Goal: Task Accomplishment & Management: Use online tool/utility

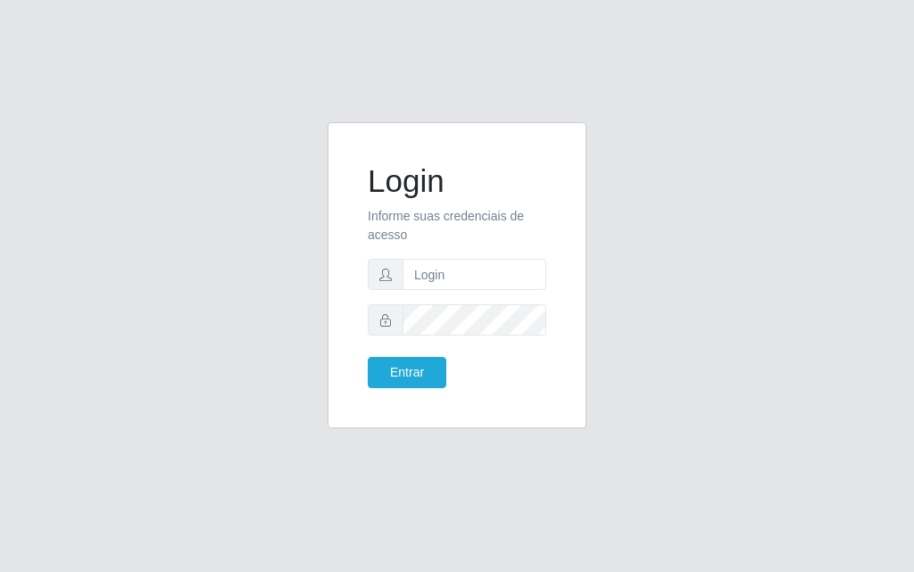
click at [463, 286] on input "text" at bounding box center [475, 274] width 144 height 31
type input "luiz@divinofogao"
click at [440, 332] on form "Login Informe suas credenciais de acesso luiz@divinofogao Entrar" at bounding box center [457, 275] width 179 height 226
click at [368, 357] on button "Entrar" at bounding box center [407, 372] width 79 height 31
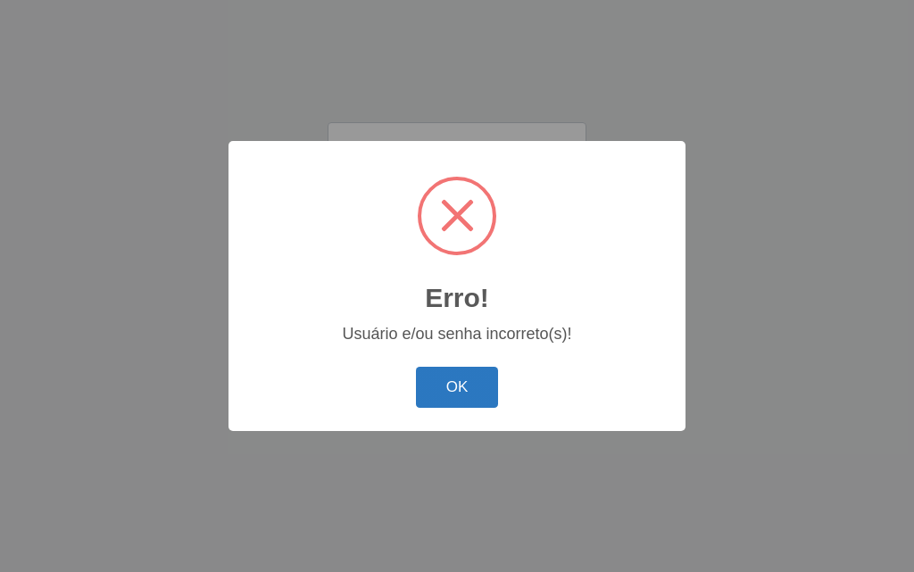
click at [448, 372] on button "OK" at bounding box center [457, 388] width 83 height 42
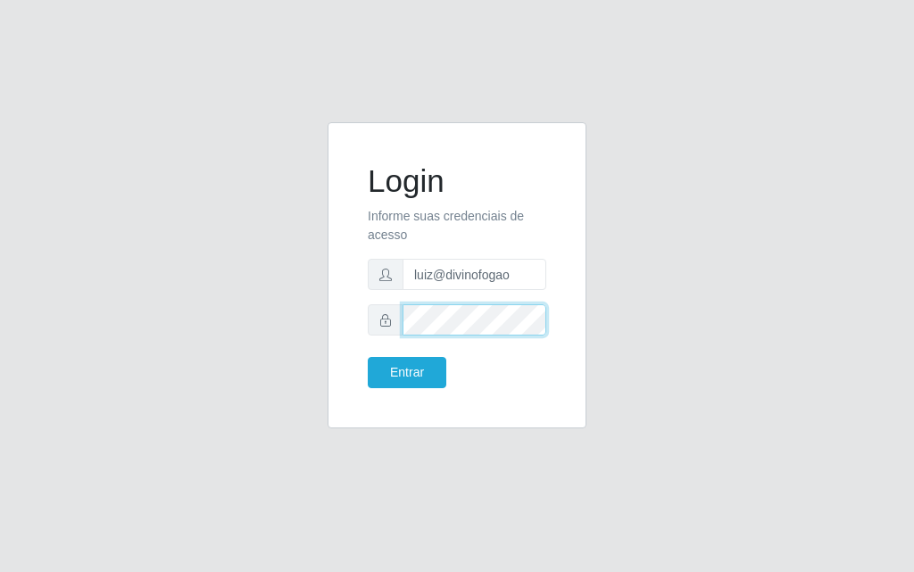
click at [368, 357] on button "Entrar" at bounding box center [407, 372] width 79 height 31
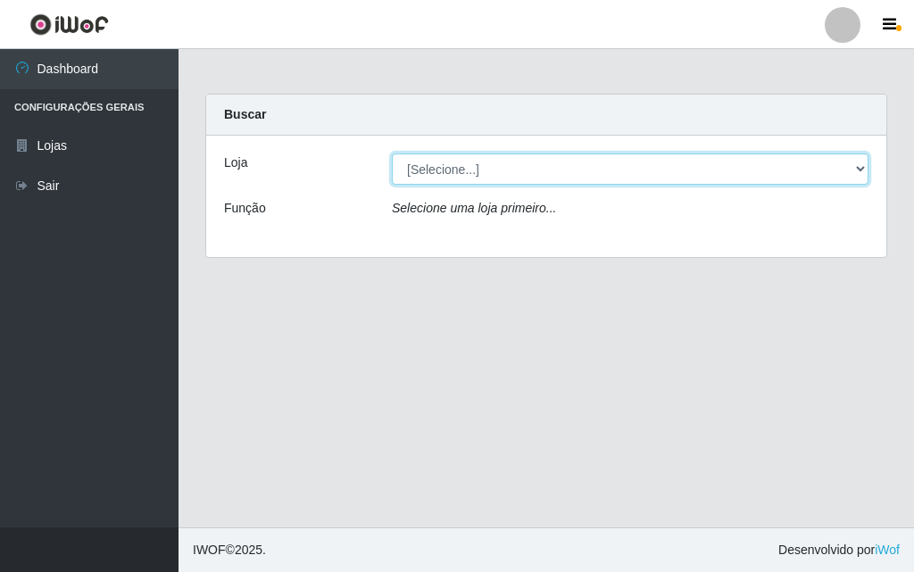
drag, startPoint x: 487, startPoint y: 162, endPoint x: 491, endPoint y: 173, distance: 11.3
click at [488, 162] on select "[Selecione...] Divino Fogão - [GEOGRAPHIC_DATA]" at bounding box center [630, 169] width 477 height 31
select select "499"
click at [392, 154] on select "[Selecione...] Divino Fogão - [GEOGRAPHIC_DATA]" at bounding box center [630, 169] width 477 height 31
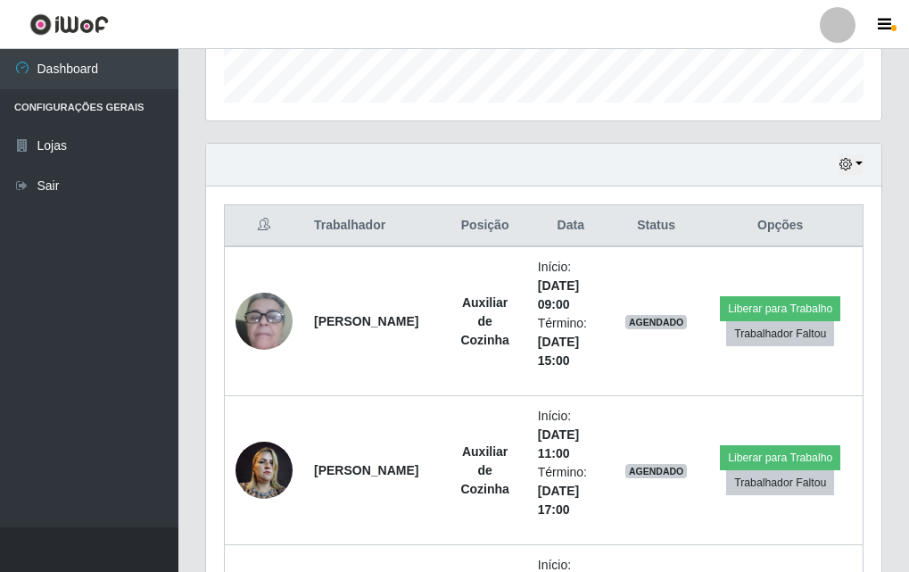
scroll to position [714, 0]
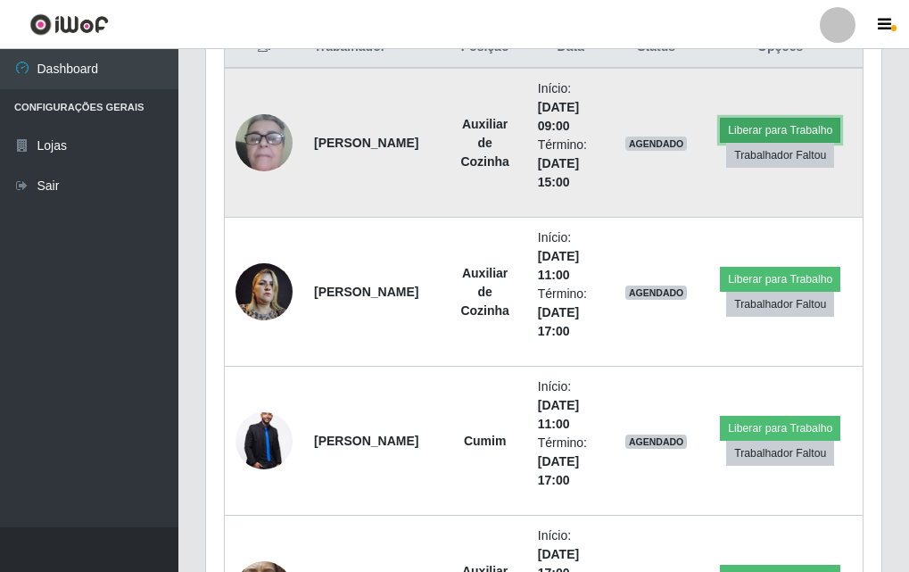
click at [798, 124] on button "Liberar para Trabalho" at bounding box center [780, 130] width 120 height 25
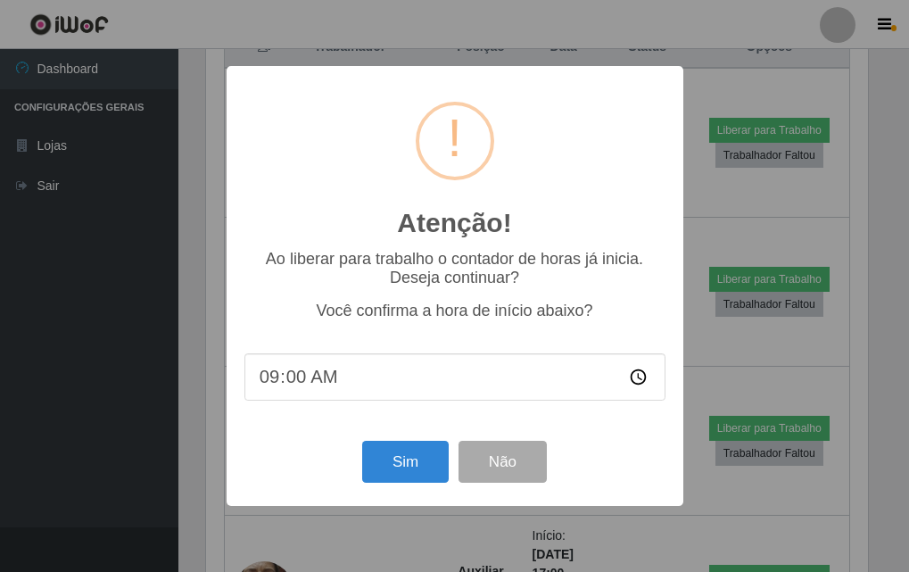
scroll to position [370, 667]
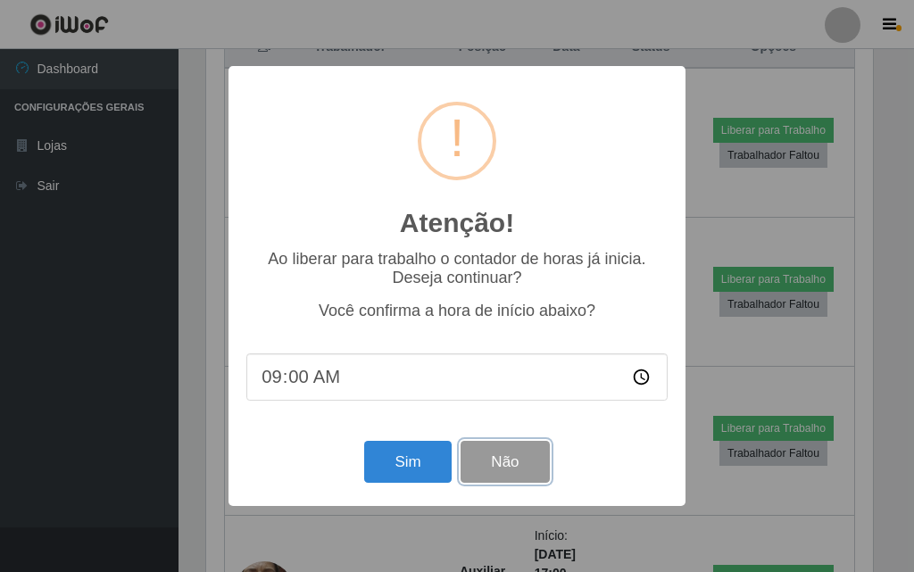
click at [511, 473] on button "Não" at bounding box center [505, 462] width 88 height 42
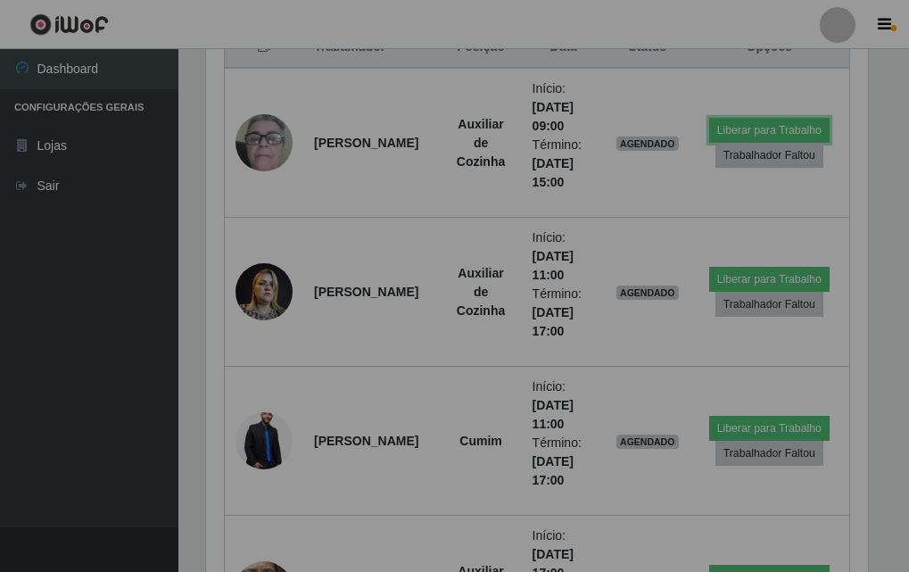
scroll to position [370, 676]
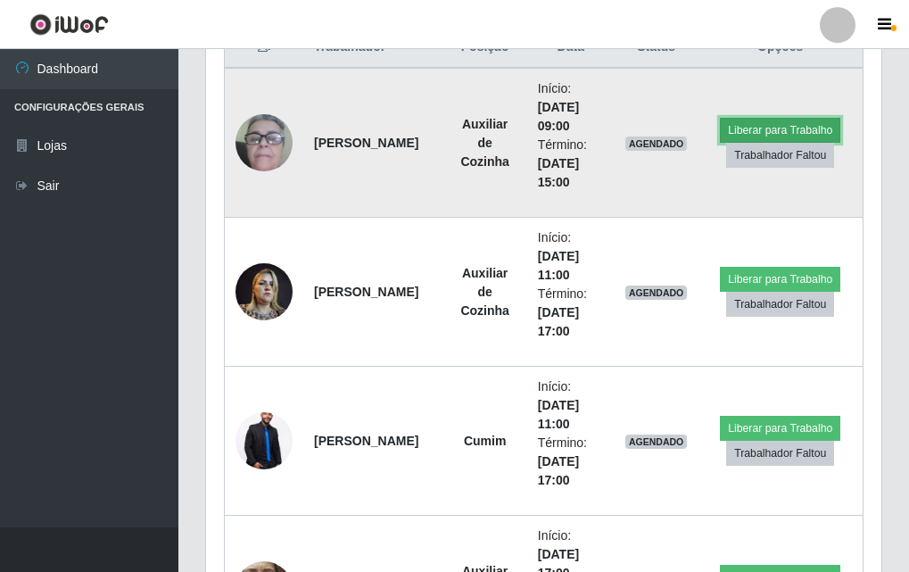
click at [778, 123] on button "Liberar para Trabalho" at bounding box center [780, 130] width 120 height 25
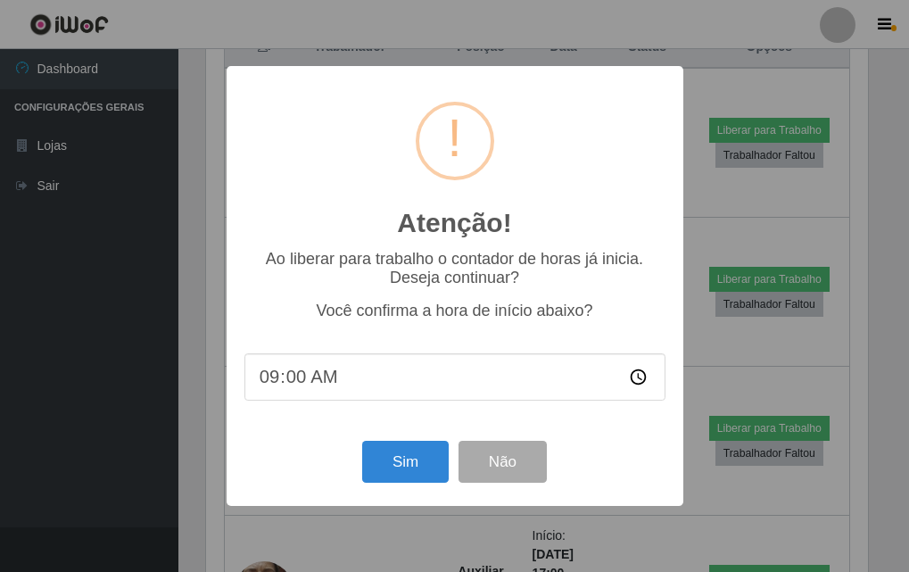
scroll to position [370, 667]
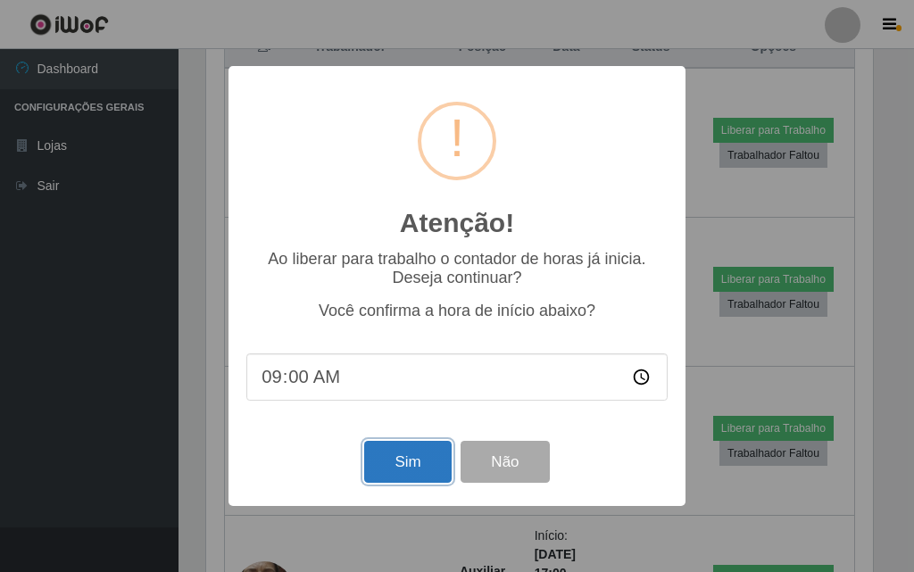
click at [425, 460] on button "Sim" at bounding box center [407, 462] width 87 height 42
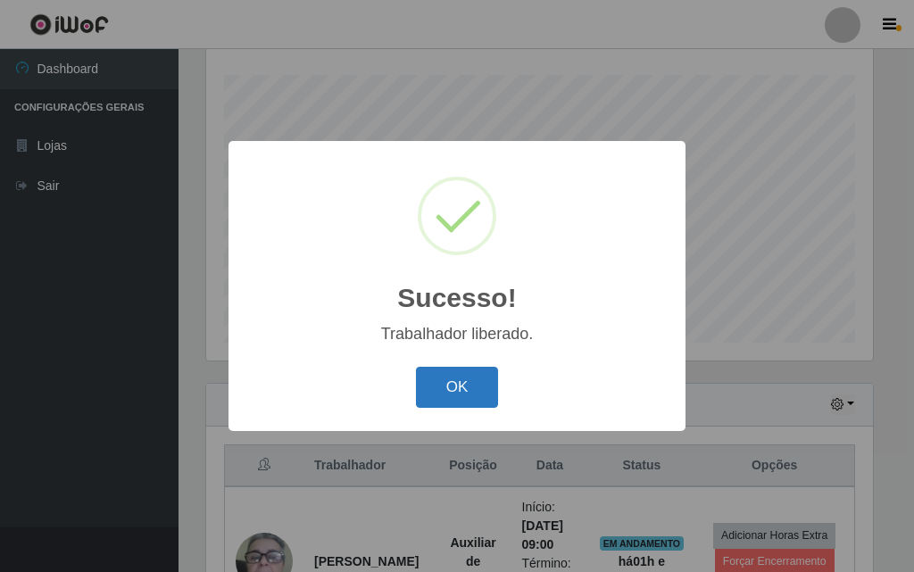
click at [445, 398] on button "OK" at bounding box center [457, 388] width 83 height 42
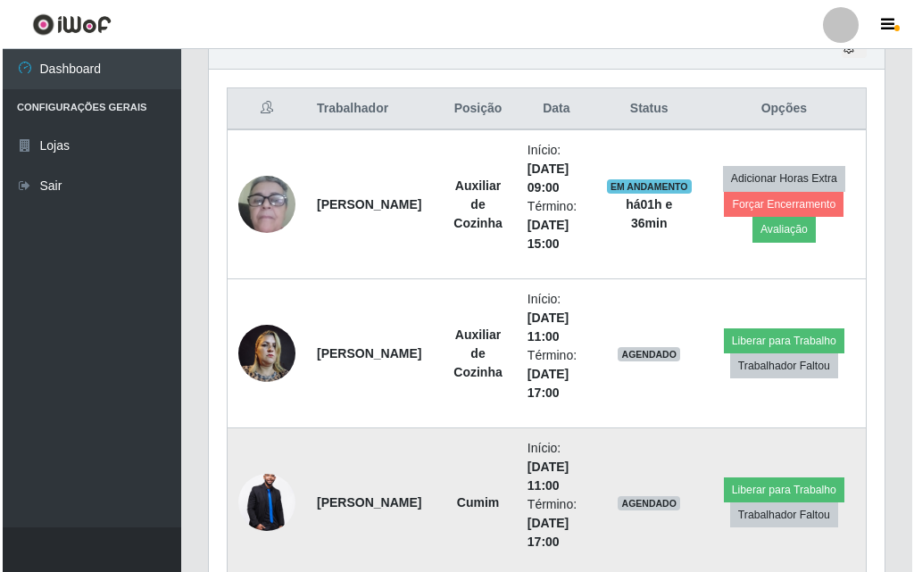
scroll to position [742, 0]
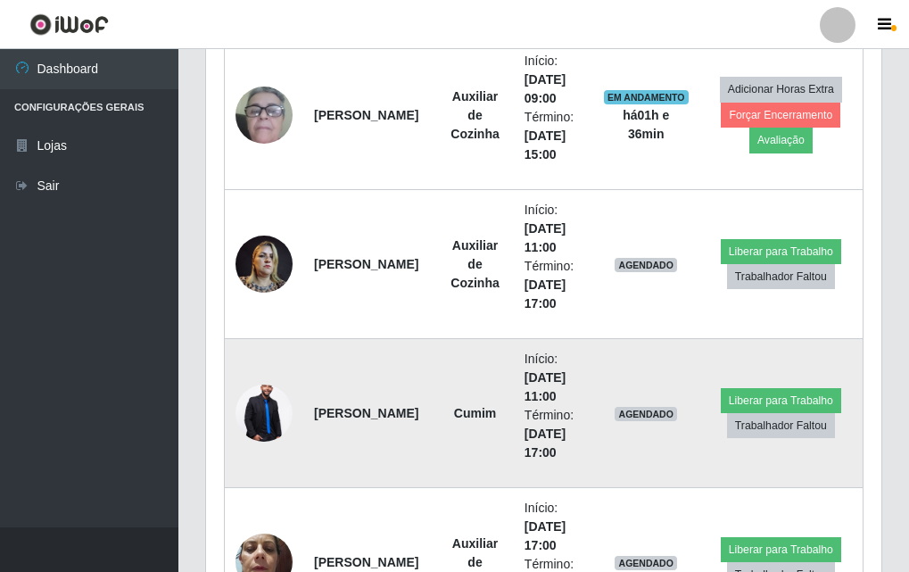
click at [261, 404] on img at bounding box center [264, 413] width 57 height 86
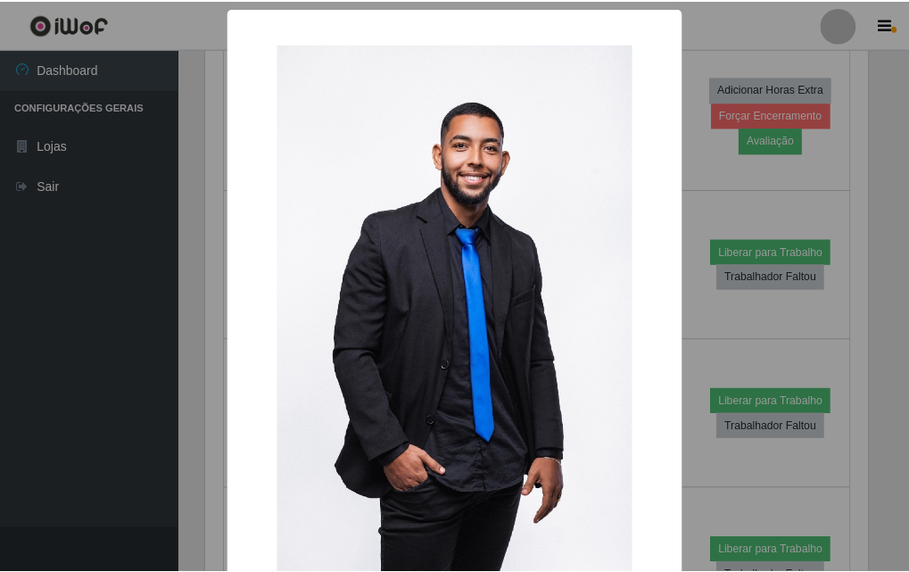
scroll to position [120, 0]
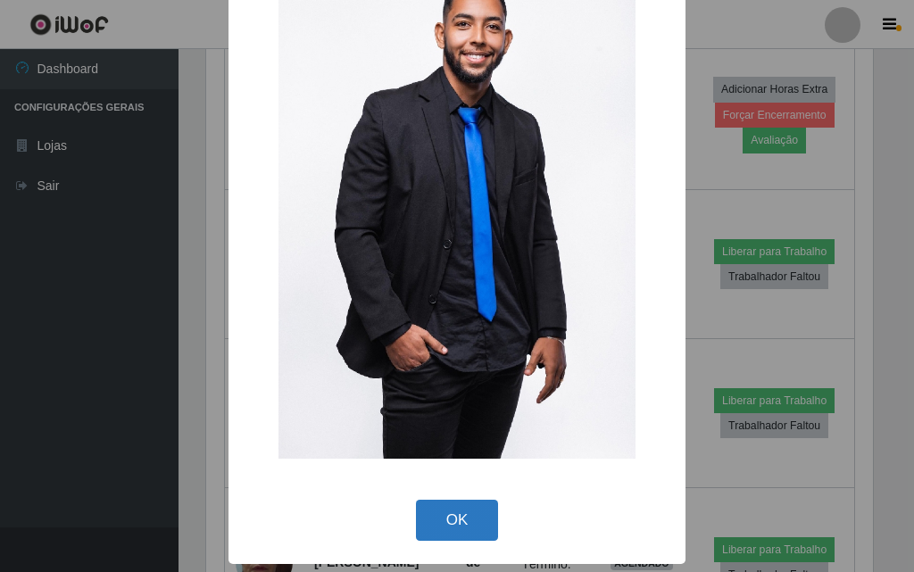
click at [474, 507] on button "OK" at bounding box center [457, 521] width 83 height 42
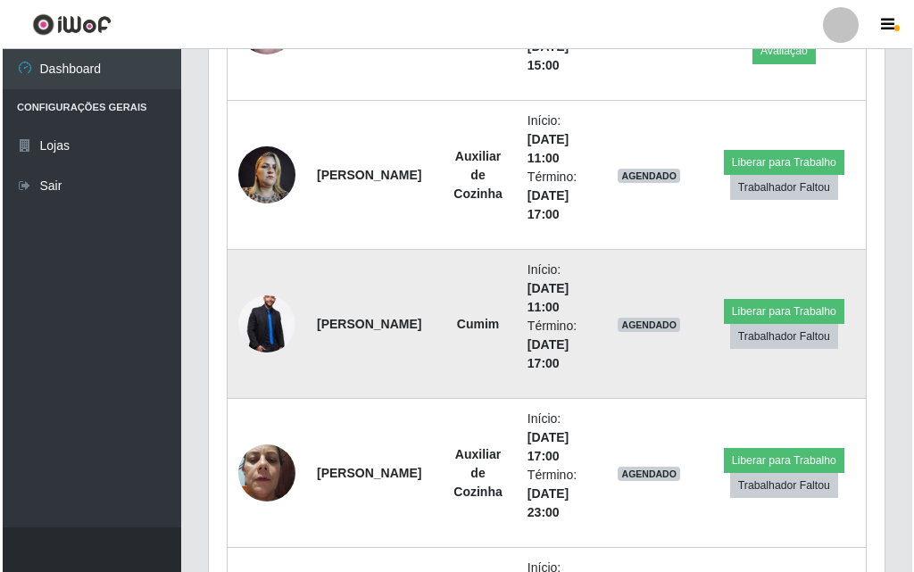
scroll to position [1009, 0]
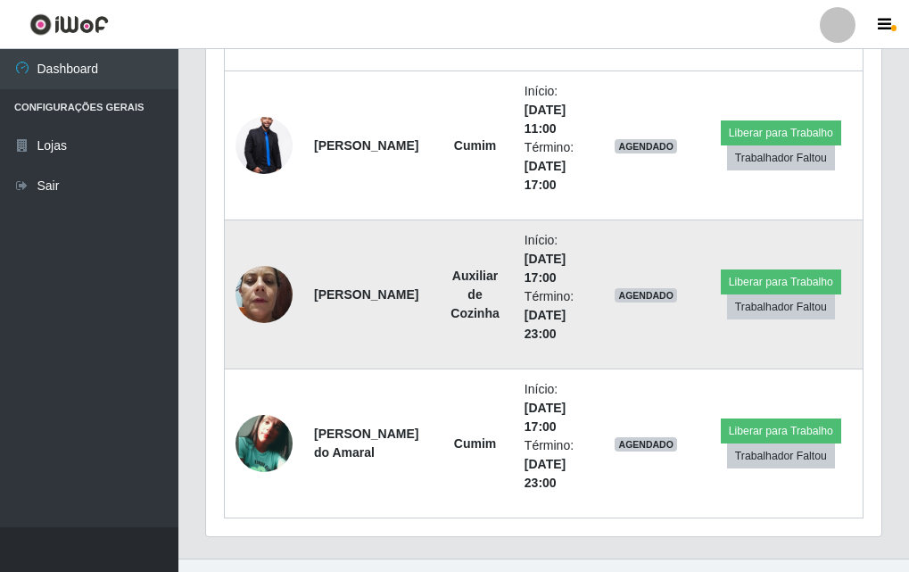
click at [262, 275] on img at bounding box center [264, 294] width 57 height 76
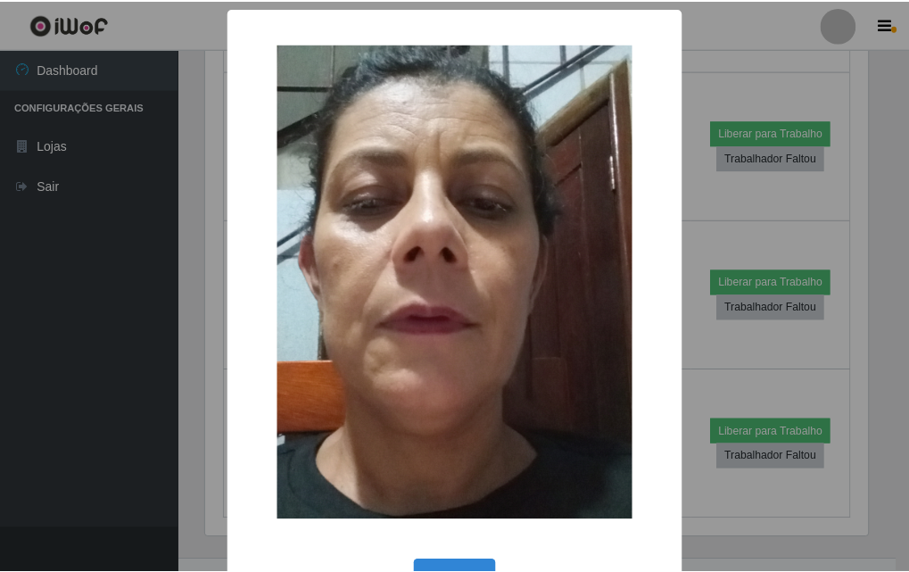
scroll to position [60, 0]
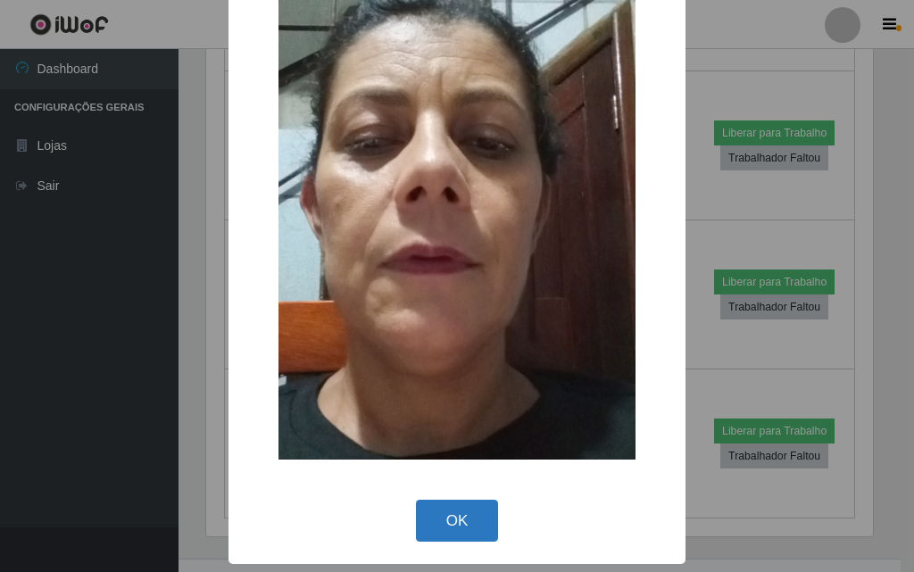
click at [447, 516] on button "OK" at bounding box center [457, 521] width 83 height 42
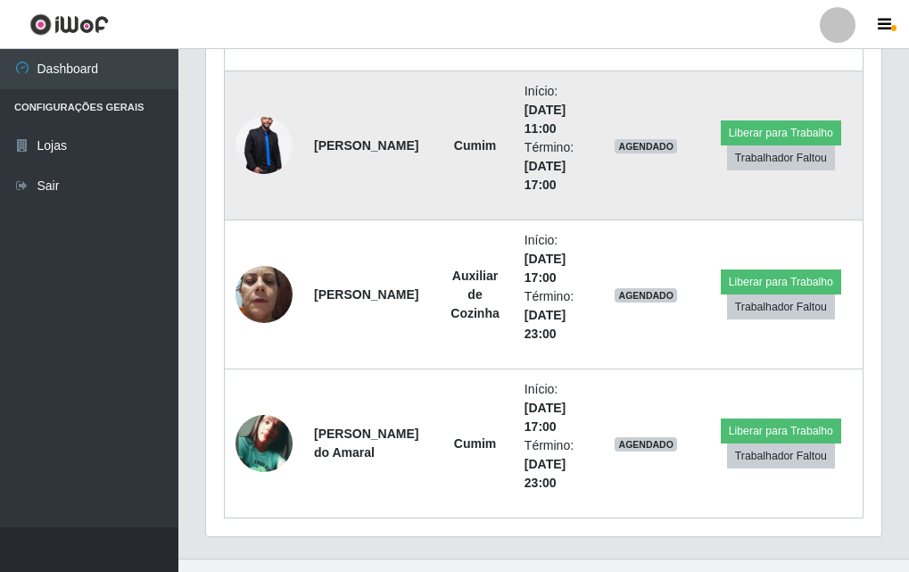
scroll to position [831, 0]
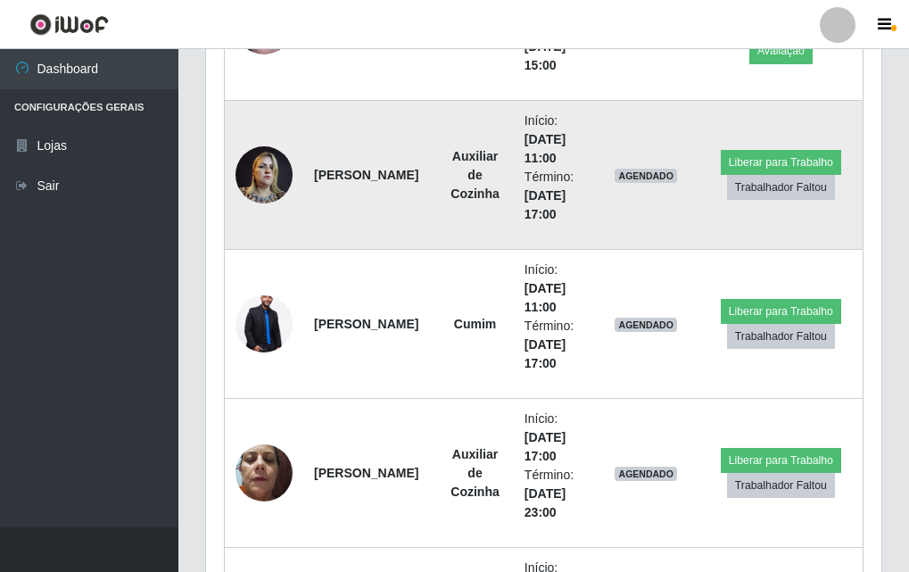
click at [282, 179] on img at bounding box center [264, 175] width 57 height 76
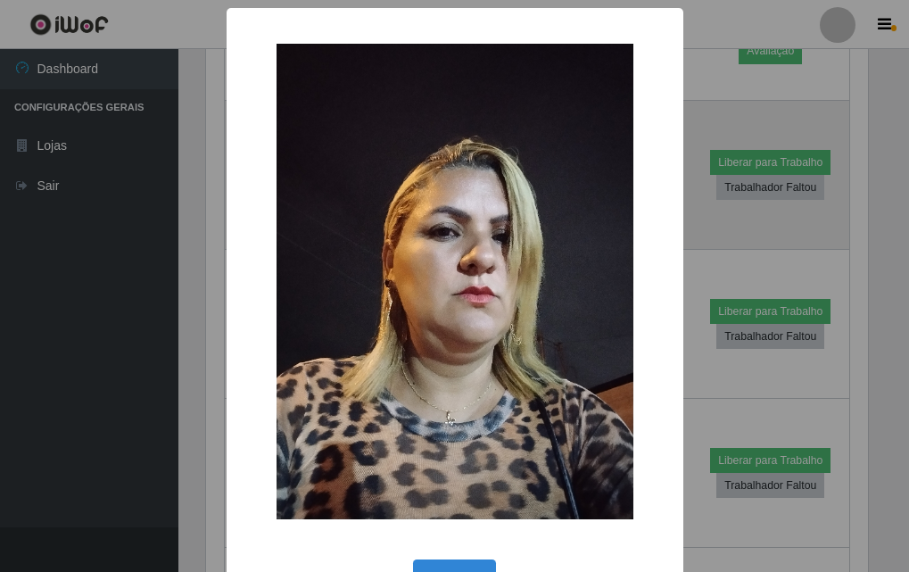
scroll to position [370, 667]
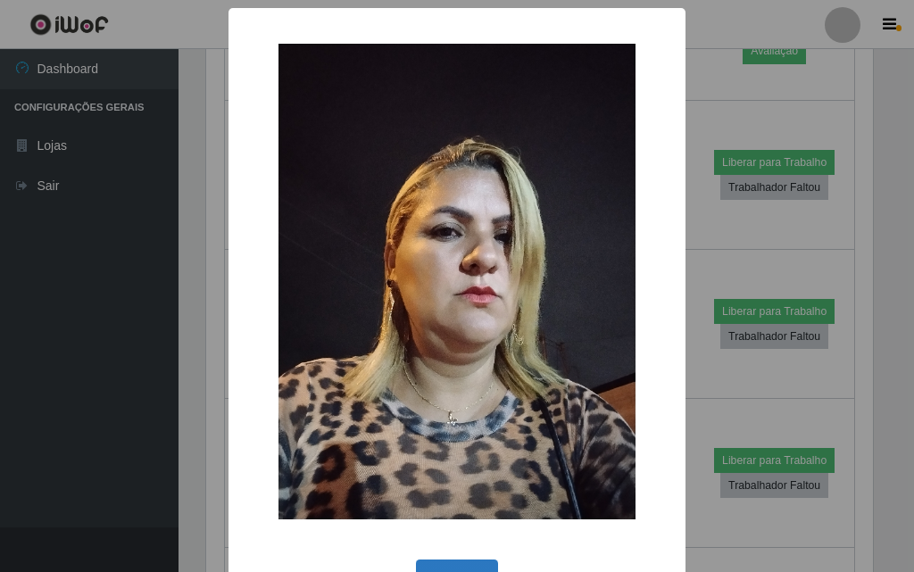
click at [444, 561] on button "OK" at bounding box center [457, 581] width 83 height 42
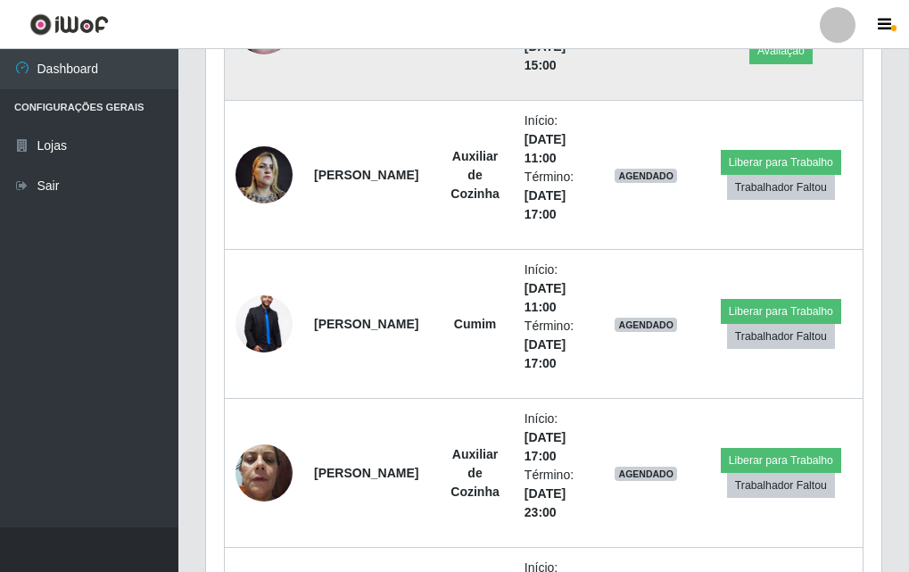
scroll to position [474, 0]
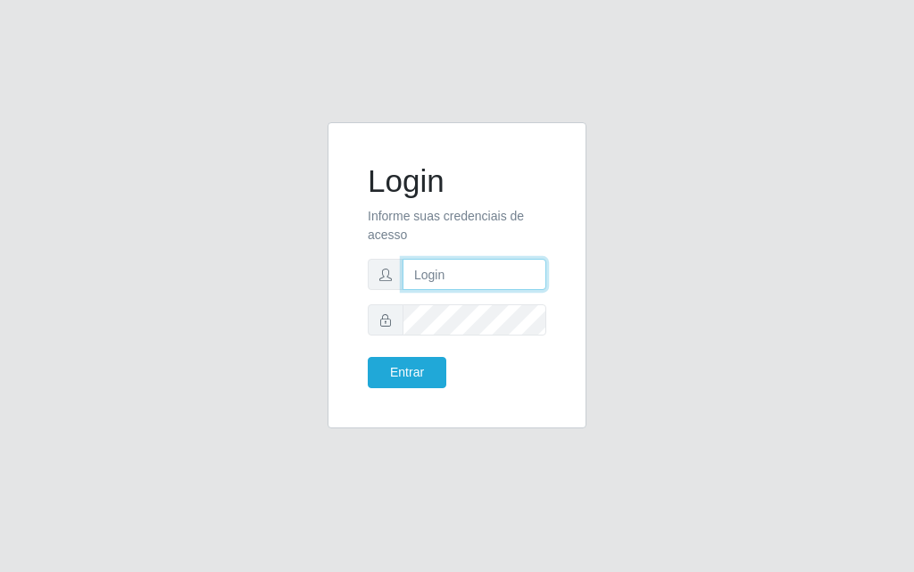
drag, startPoint x: 0, startPoint y: 0, endPoint x: 468, endPoint y: 271, distance: 540.7
click at [468, 271] on input "text" at bounding box center [475, 274] width 144 height 31
click at [479, 262] on input "text" at bounding box center [475, 274] width 144 height 31
type input "luiz@divinofogao"
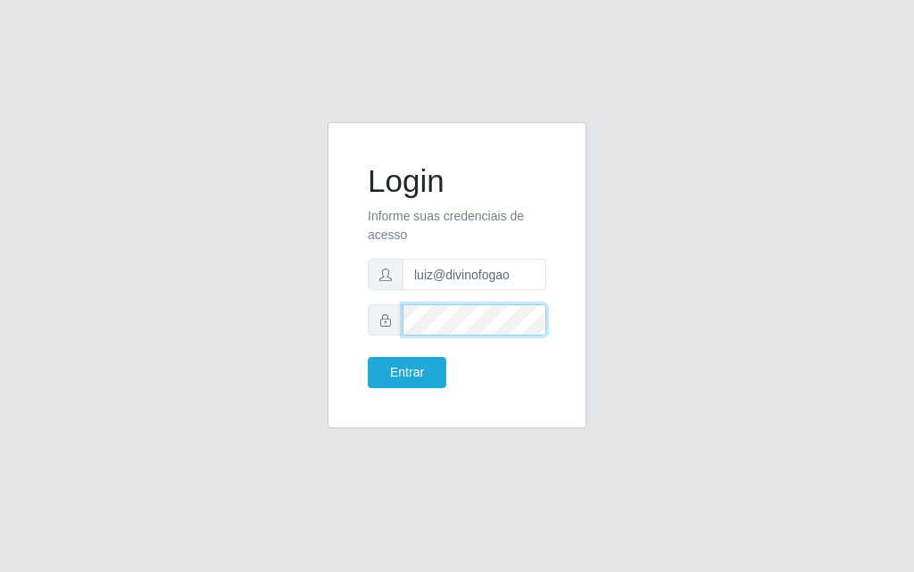
click at [368, 357] on button "Entrar" at bounding box center [407, 372] width 79 height 31
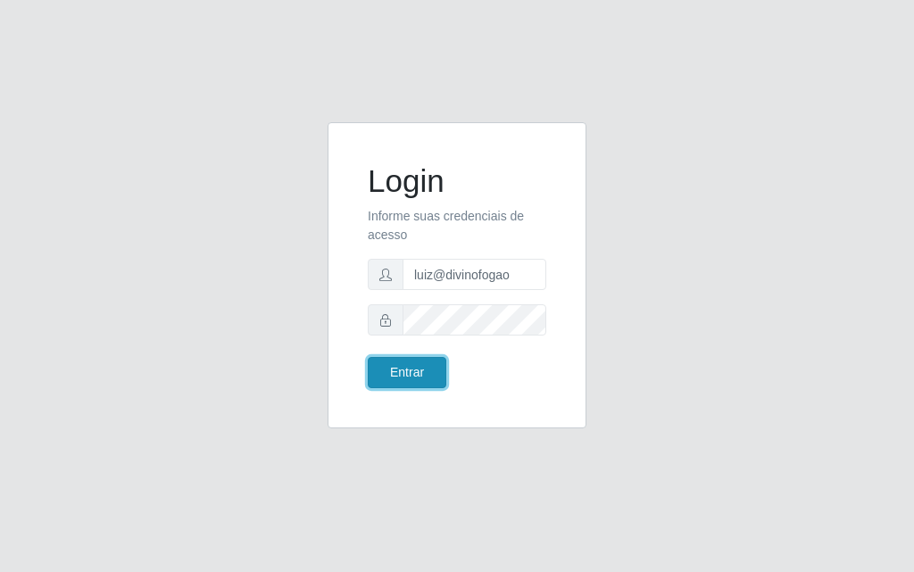
click at [412, 377] on button "Entrar" at bounding box center [407, 372] width 79 height 31
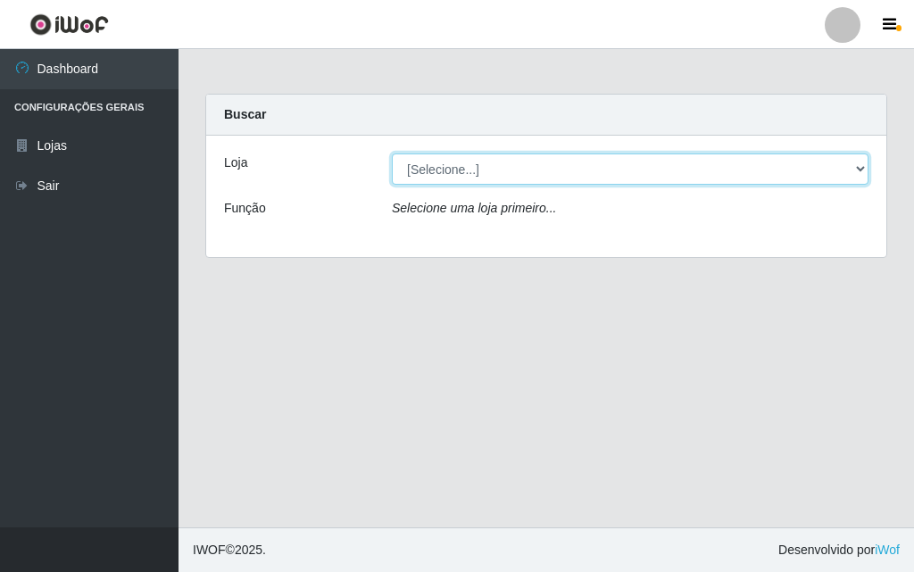
click at [575, 181] on select "[Selecione...] Divino Fogão - [GEOGRAPHIC_DATA]" at bounding box center [630, 169] width 477 height 31
select select "499"
click at [392, 154] on select "[Selecione...] Divino Fogão - [GEOGRAPHIC_DATA]" at bounding box center [630, 169] width 477 height 31
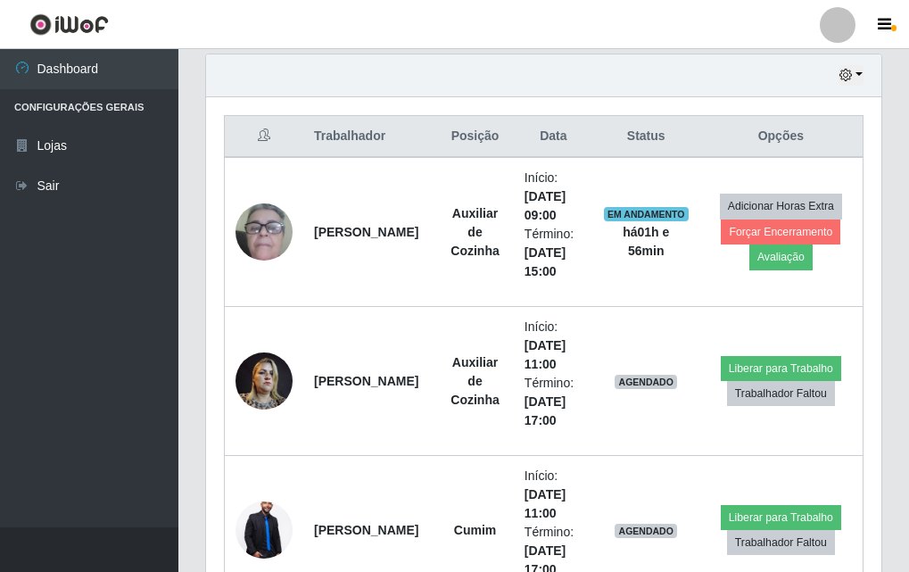
scroll to position [803, 0]
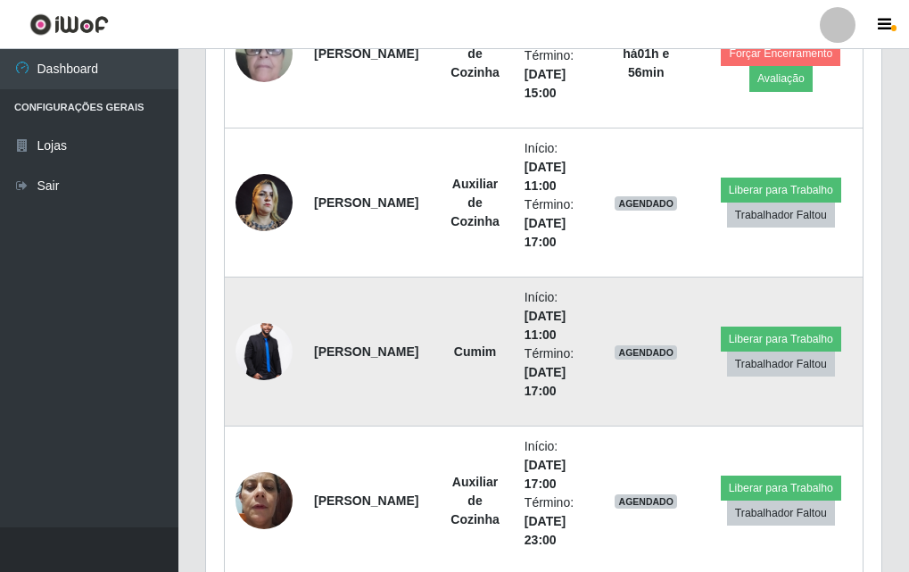
click at [253, 348] on img at bounding box center [264, 352] width 57 height 86
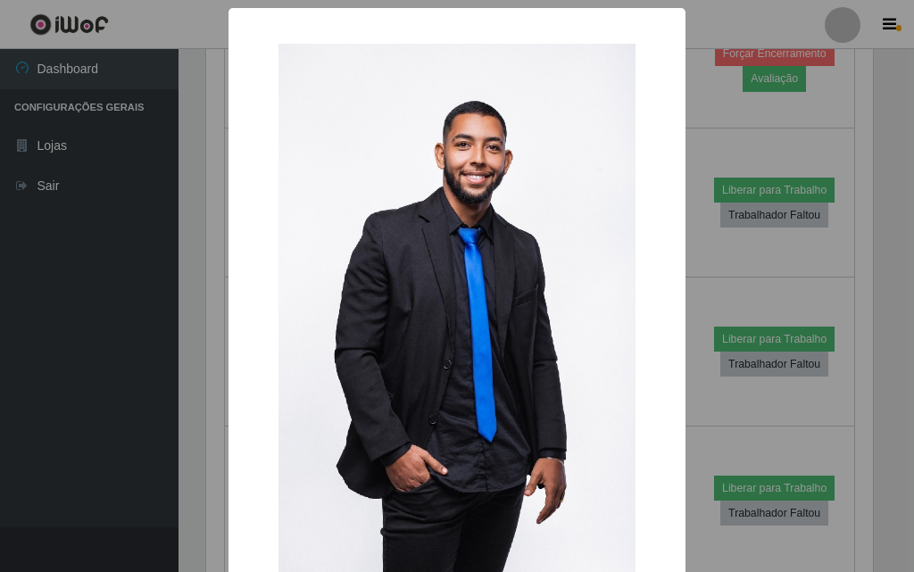
click at [104, 201] on div "× OK Cancel" at bounding box center [457, 286] width 914 height 572
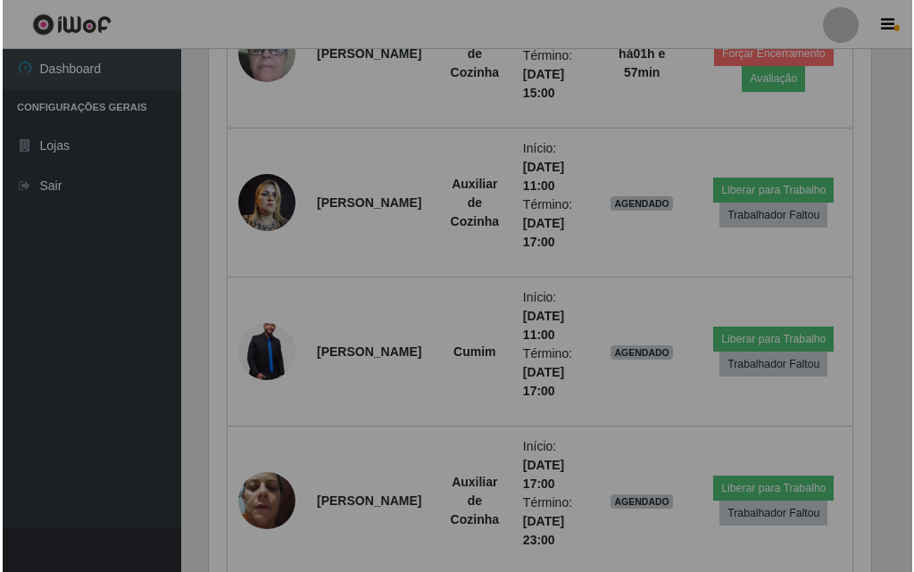
scroll to position [370, 676]
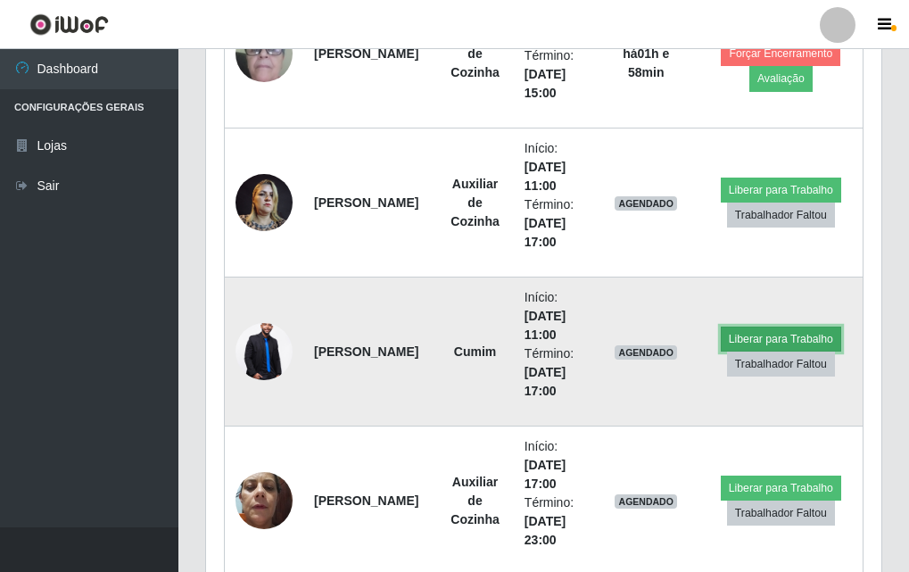
click at [780, 342] on button "Liberar para Trabalho" at bounding box center [781, 339] width 120 height 25
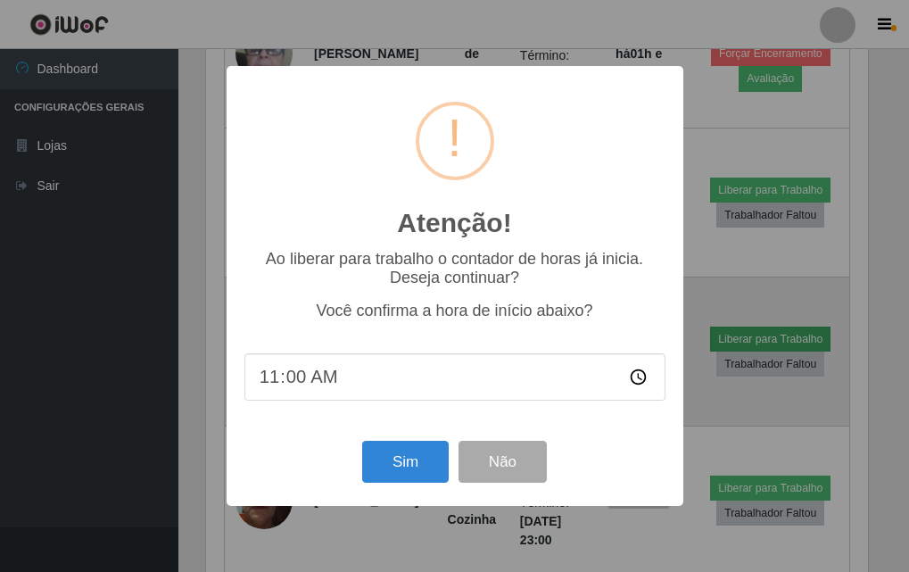
scroll to position [370, 667]
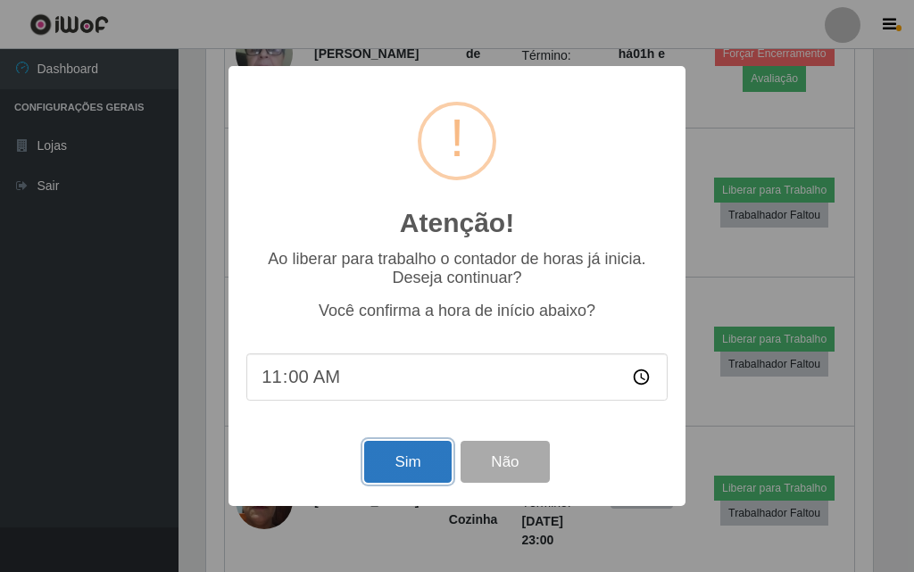
click at [390, 469] on button "Sim" at bounding box center [407, 462] width 87 height 42
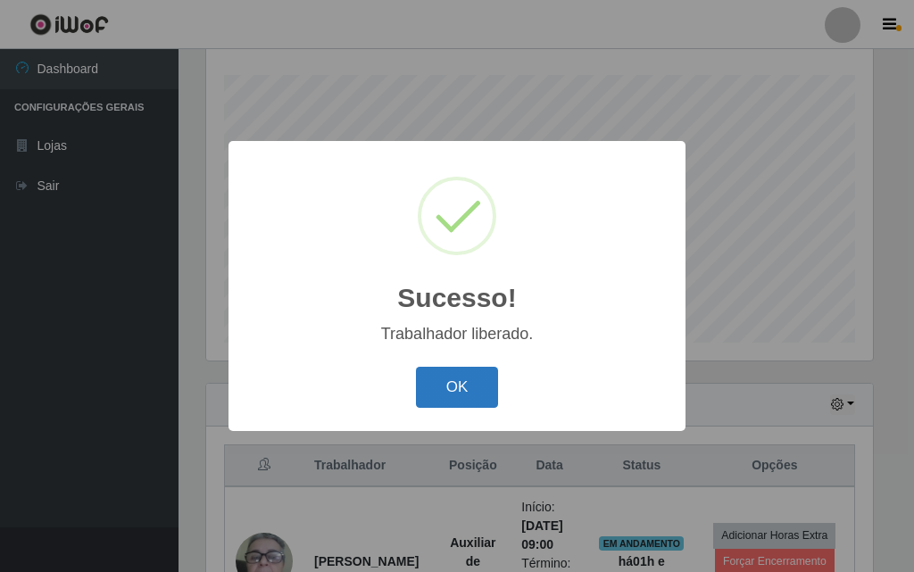
click at [439, 392] on button "OK" at bounding box center [457, 388] width 83 height 42
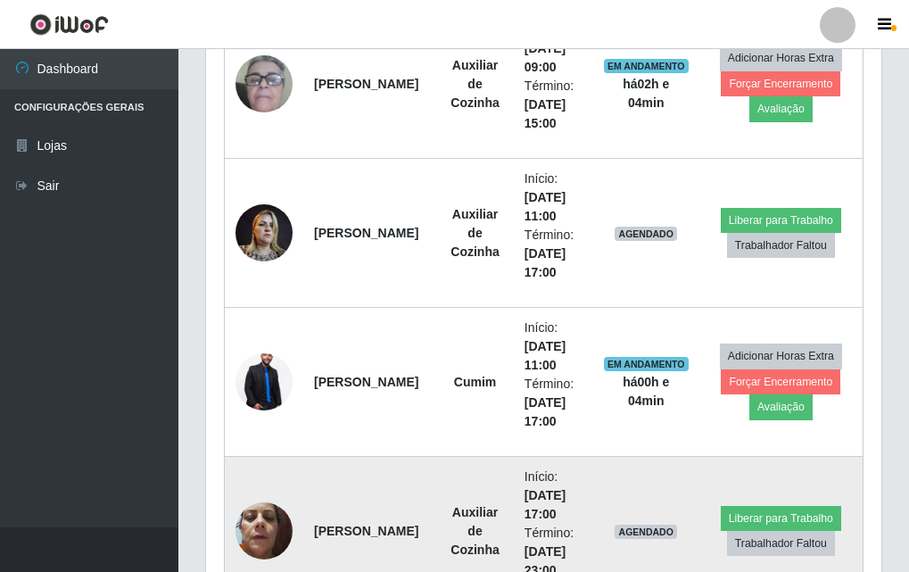
scroll to position [684, 0]
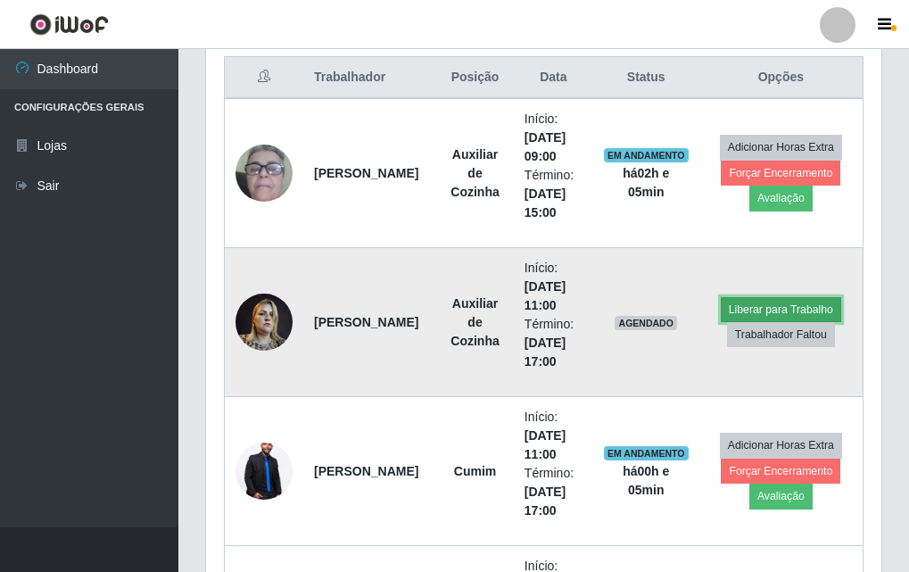
click at [815, 298] on button "Liberar para Trabalho" at bounding box center [781, 309] width 120 height 25
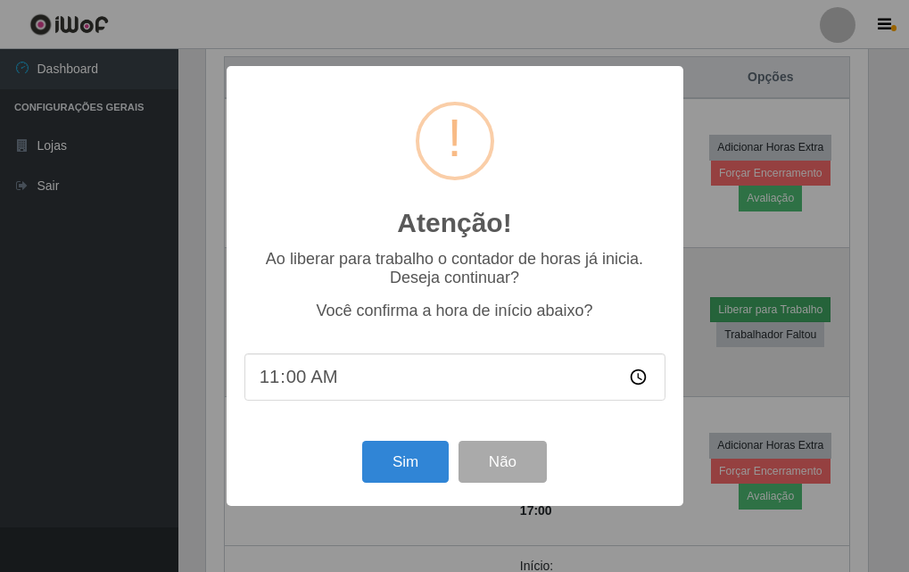
scroll to position [370, 667]
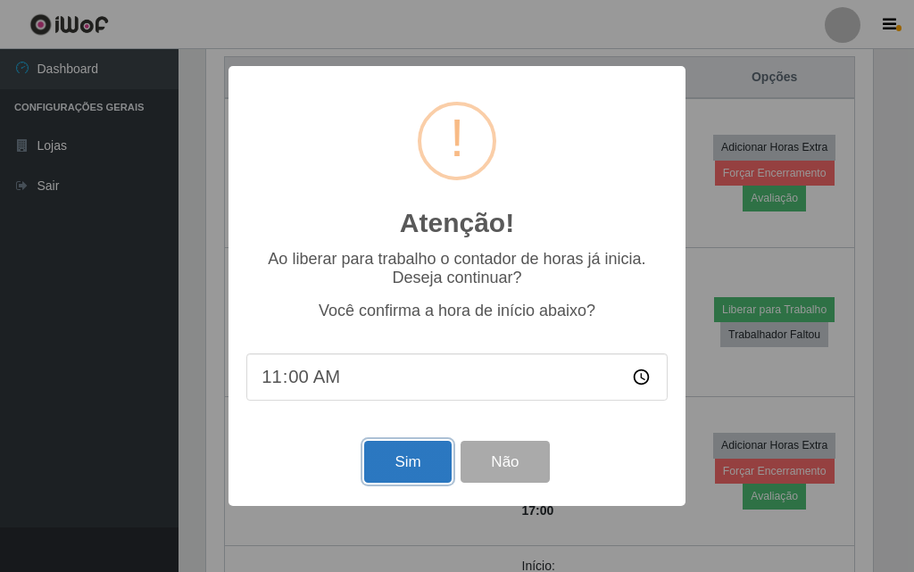
click at [431, 455] on button "Sim" at bounding box center [407, 462] width 87 height 42
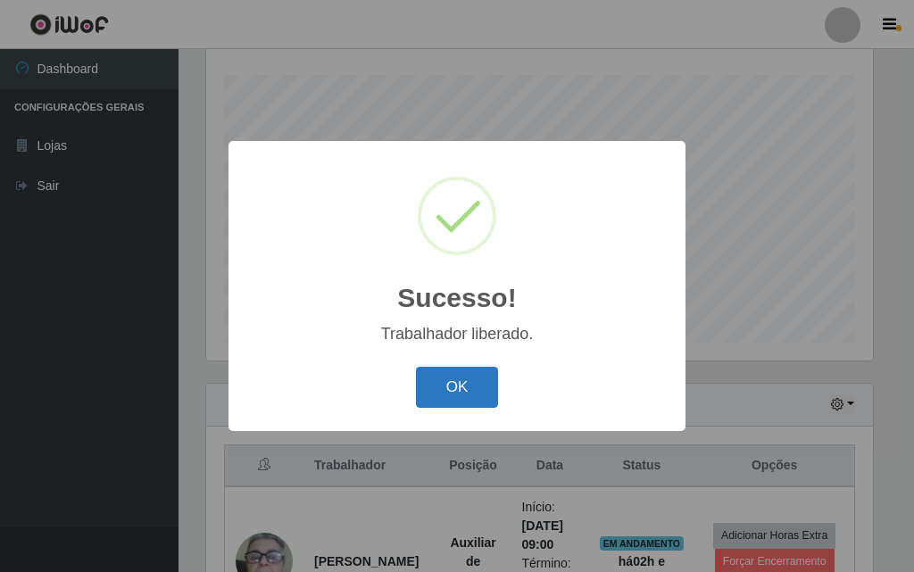
click at [477, 382] on button "OK" at bounding box center [457, 388] width 83 height 42
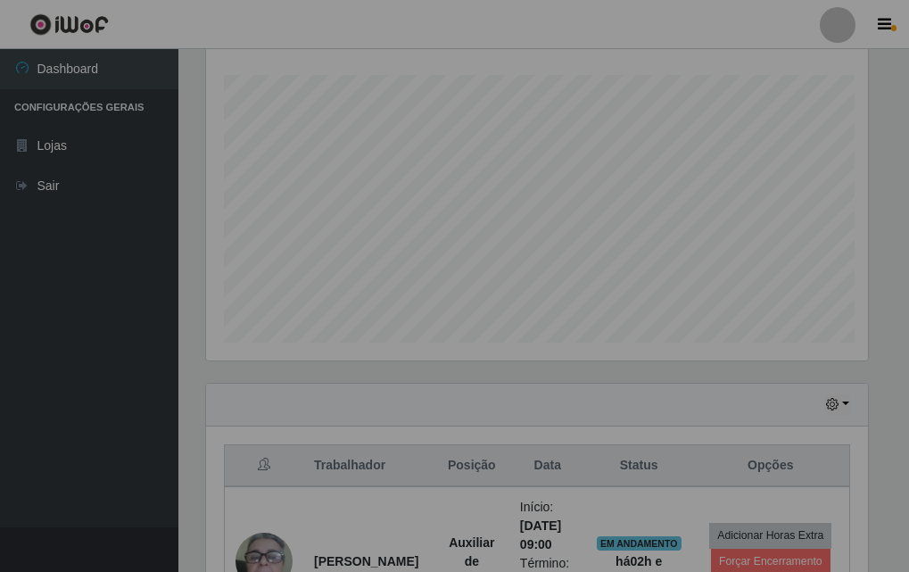
scroll to position [370, 676]
